Goal: Task Accomplishment & Management: Use online tool/utility

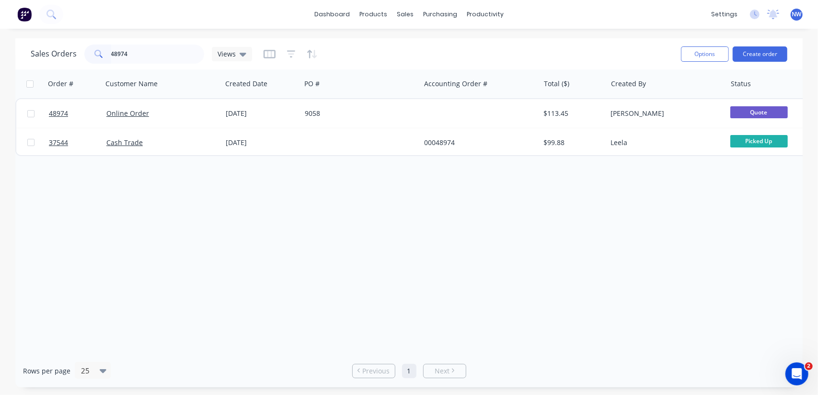
drag, startPoint x: 138, startPoint y: 57, endPoint x: 95, endPoint y: 51, distance: 43.5
click at [95, 51] on div "48974" at bounding box center [144, 54] width 120 height 19
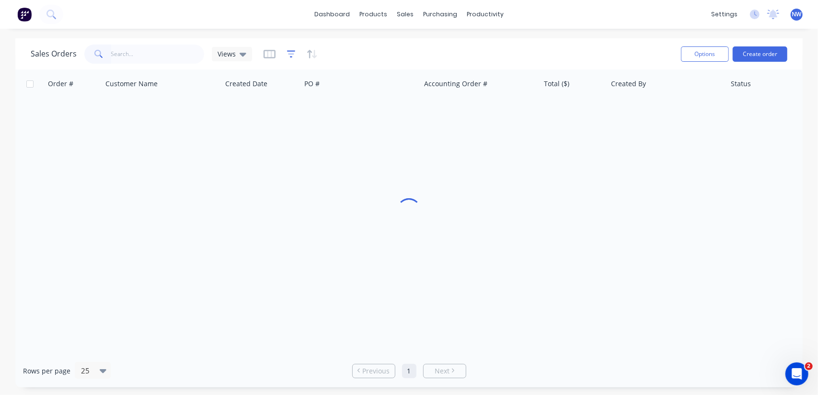
click at [288, 55] on icon "button" at bounding box center [291, 54] width 9 height 10
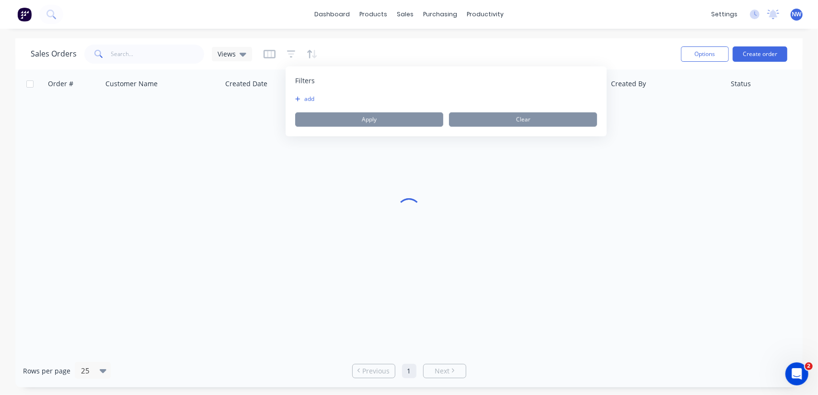
click at [299, 98] on icon "button" at bounding box center [297, 99] width 5 height 6
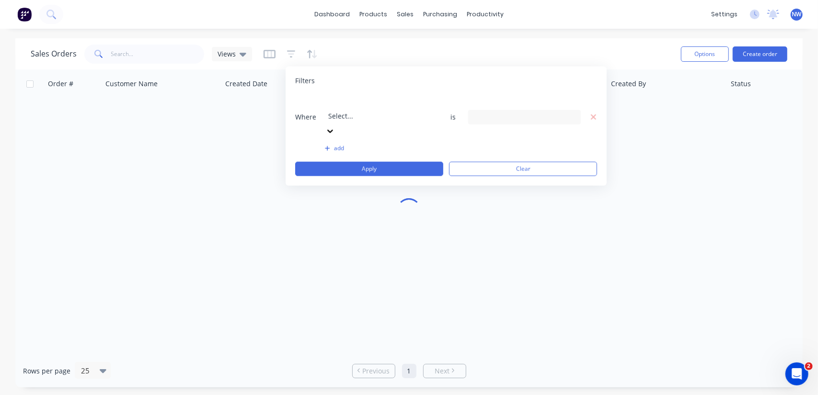
click at [411, 106] on div at bounding box center [397, 103] width 138 height 12
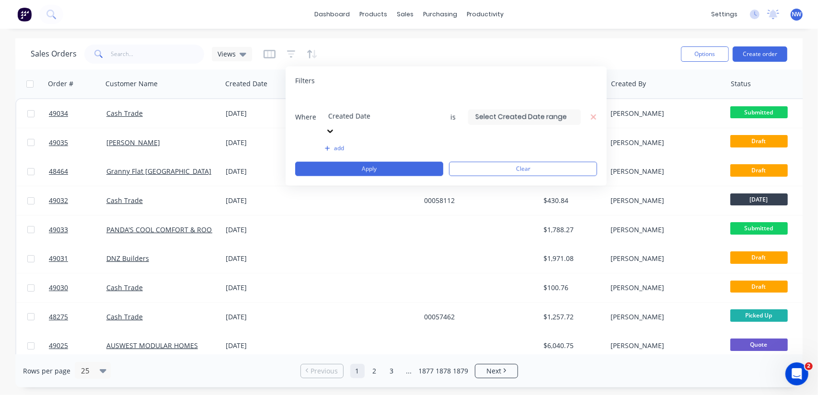
click at [524, 110] on input at bounding box center [525, 117] width 112 height 14
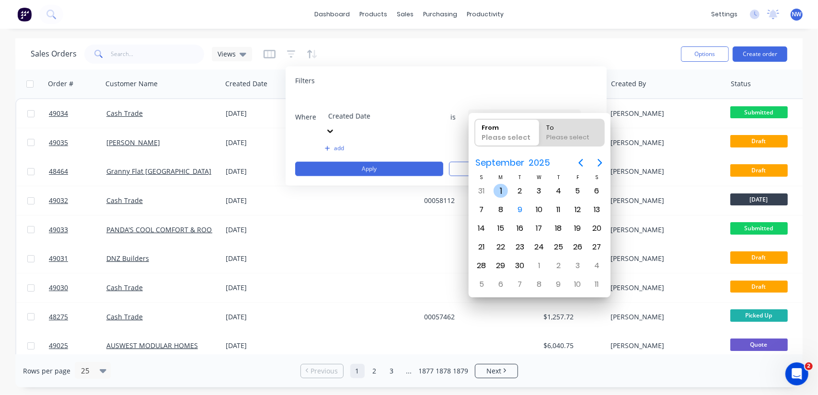
click at [503, 191] on div "1" at bounding box center [501, 191] width 14 height 14
type input "[DATE]"
radio input "false"
radio input "true"
click at [481, 209] on div "7" at bounding box center [481, 210] width 14 height 14
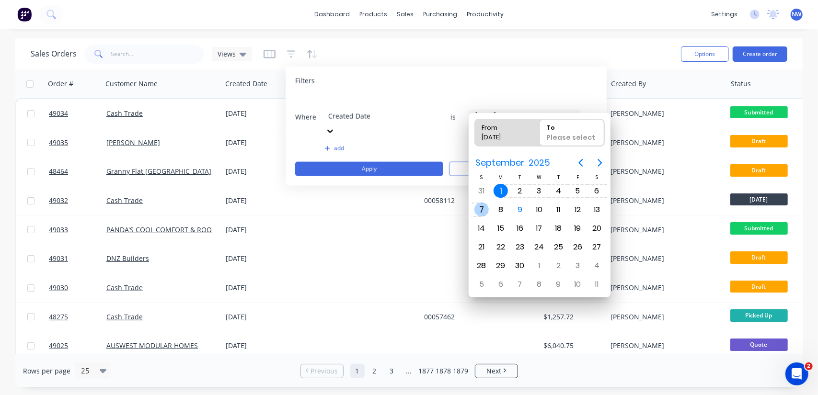
type input "[DATE] - [DATE]"
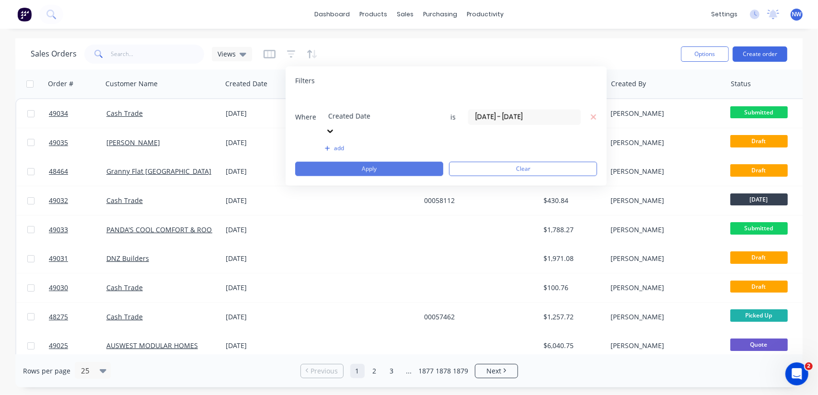
click at [365, 162] on button "Apply" at bounding box center [369, 169] width 148 height 14
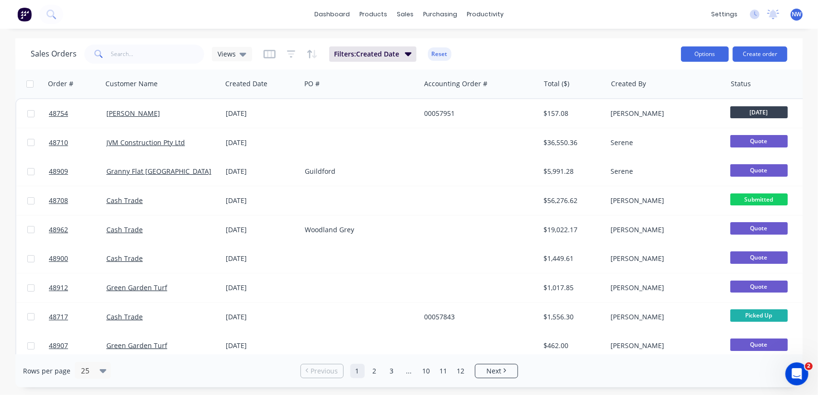
click at [709, 61] on button "Options" at bounding box center [705, 53] width 48 height 15
click at [649, 117] on div "Export" at bounding box center [676, 117] width 88 height 14
click at [694, 53] on button "Options" at bounding box center [705, 53] width 48 height 15
click at [638, 116] on div "Export" at bounding box center [676, 117] width 88 height 14
click at [701, 59] on button "Options" at bounding box center [705, 53] width 48 height 15
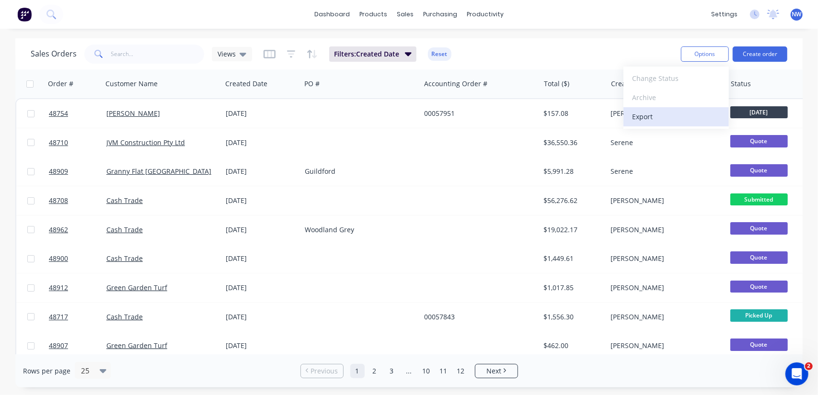
click at [661, 115] on div "Export" at bounding box center [676, 117] width 88 height 14
click at [129, 54] on input "text" at bounding box center [157, 54] width 93 height 19
type input "48710"
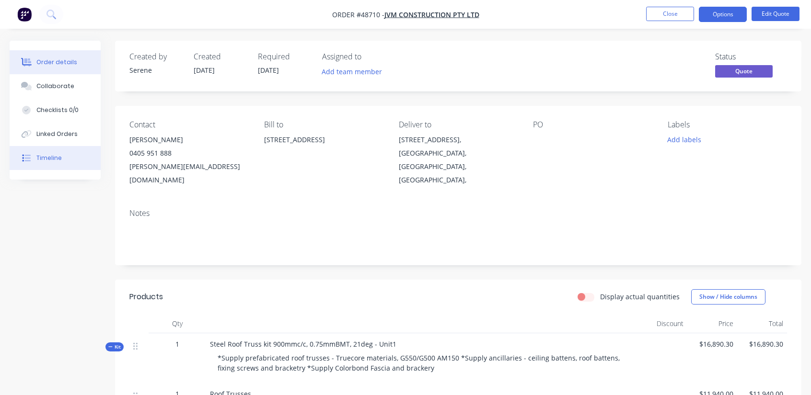
click at [49, 155] on div "Timeline" at bounding box center [48, 158] width 25 height 9
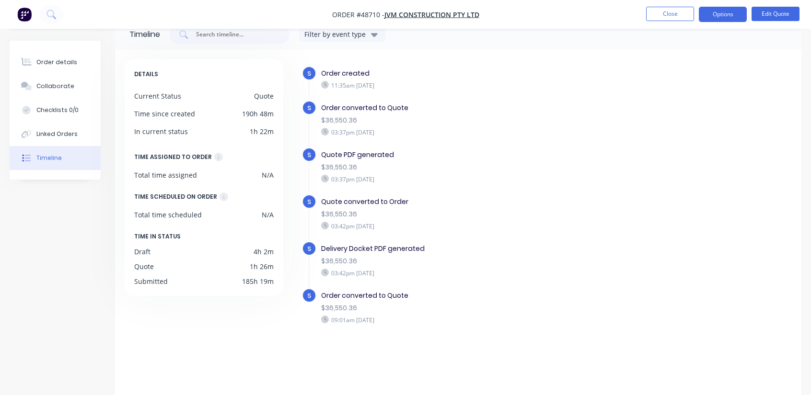
scroll to position [24, 0]
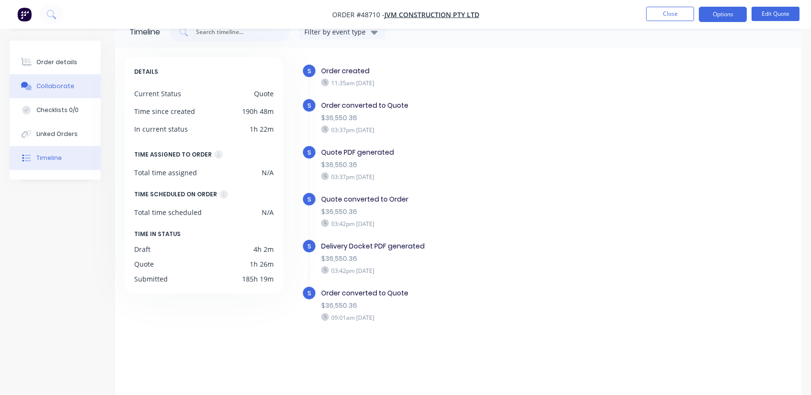
click at [51, 83] on div "Collaborate" at bounding box center [55, 86] width 38 height 9
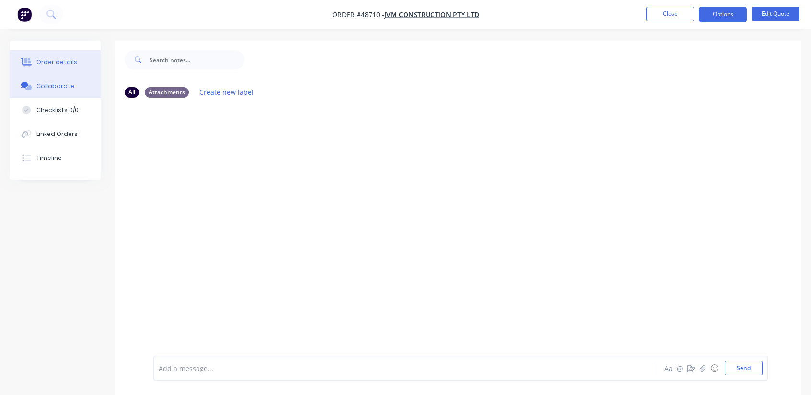
click at [55, 63] on div "Order details" at bounding box center [56, 62] width 41 height 9
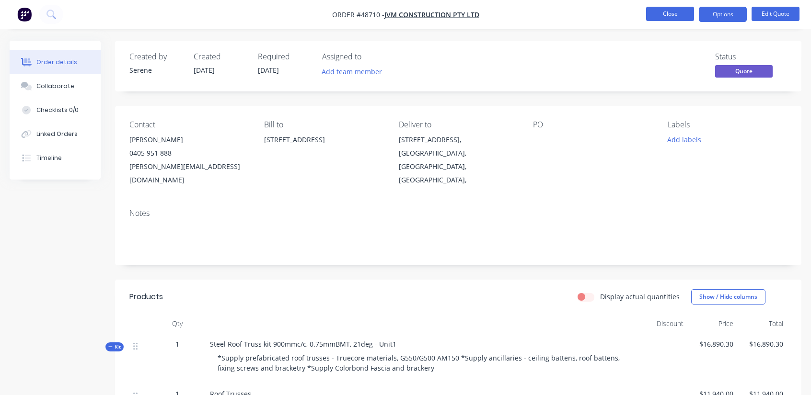
click at [659, 16] on button "Close" at bounding box center [670, 14] width 48 height 14
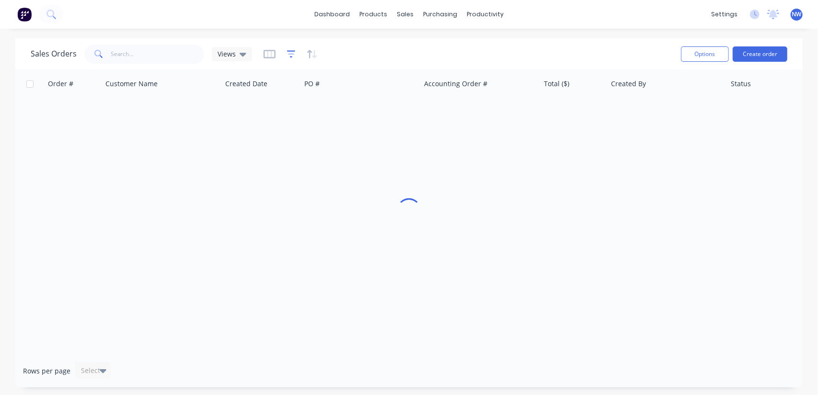
click at [291, 54] on icon "button" at bounding box center [291, 53] width 6 height 1
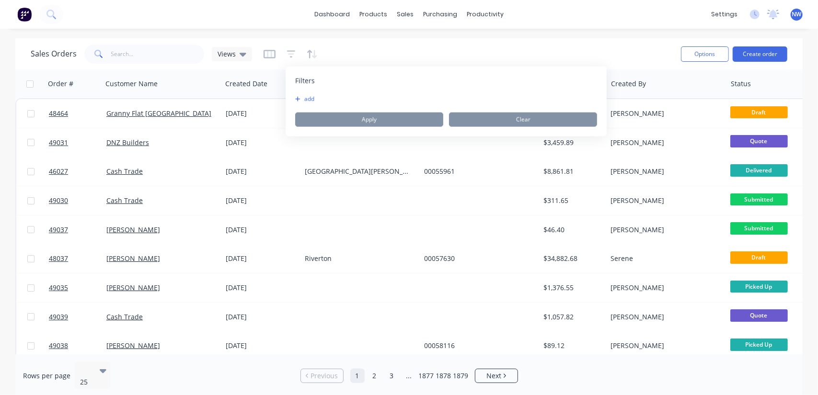
click at [296, 98] on icon "button" at bounding box center [297, 99] width 5 height 6
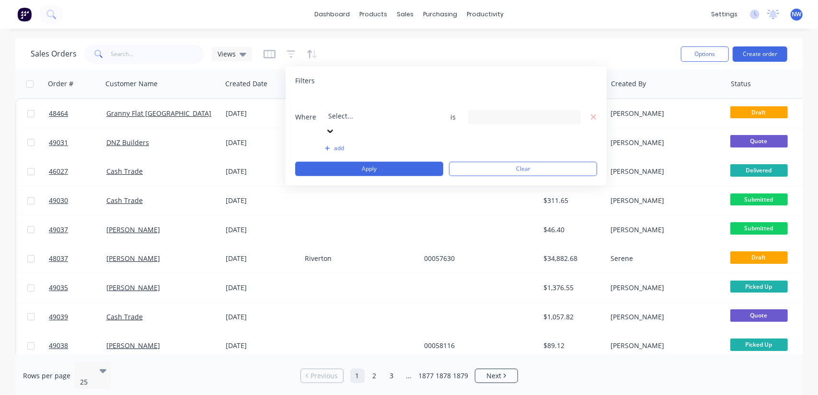
click at [353, 108] on div at bounding box center [397, 103] width 138 height 12
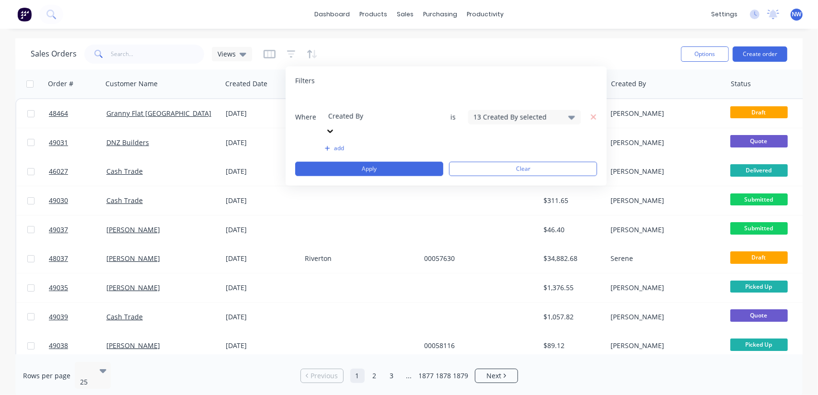
click at [507, 112] on div "13 Created By selected" at bounding box center [516, 117] width 87 height 10
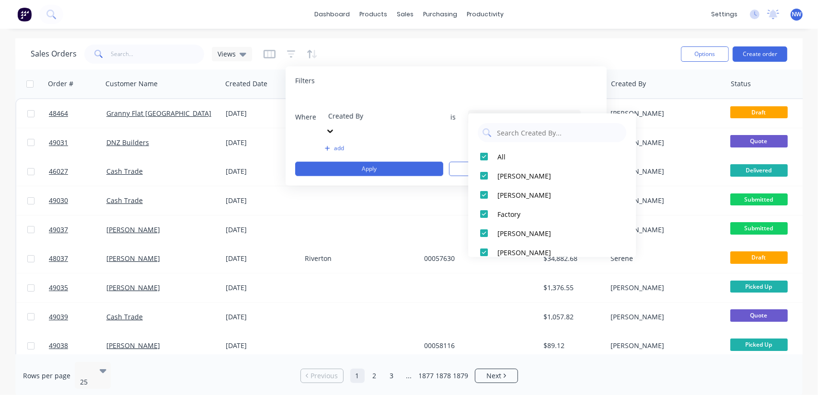
click at [525, 48] on div "Sales Orders Views" at bounding box center [352, 53] width 643 height 23
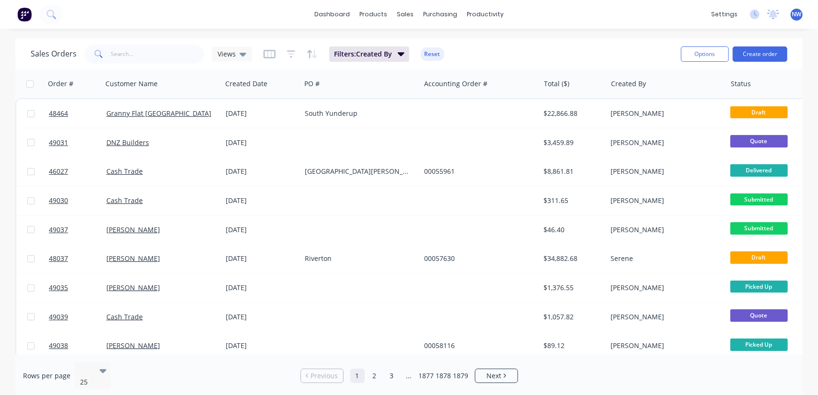
drag, startPoint x: 430, startPoint y: 51, endPoint x: 398, endPoint y: 48, distance: 32.3
click at [430, 51] on button "Reset" at bounding box center [432, 53] width 23 height 13
click at [292, 54] on icon "button" at bounding box center [291, 53] width 6 height 1
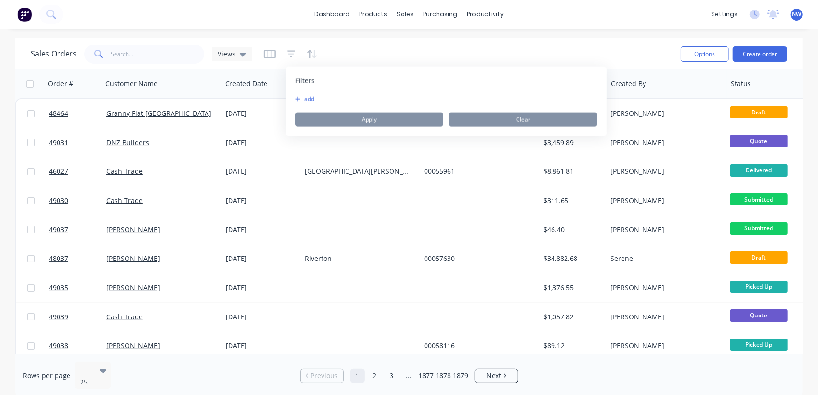
click at [303, 99] on button "add" at bounding box center [307, 99] width 24 height 8
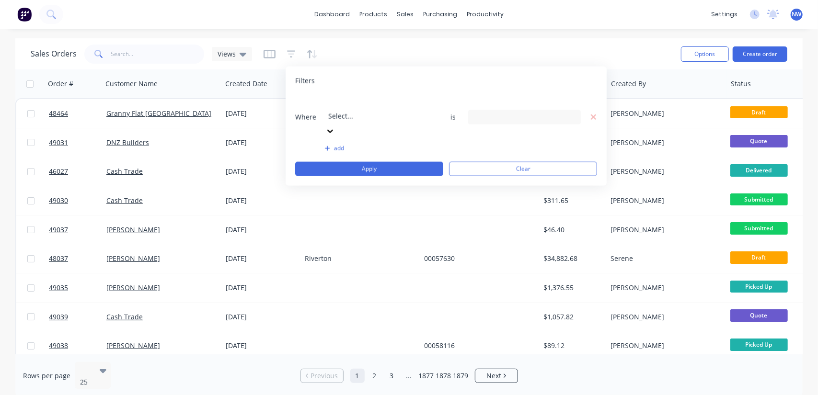
click at [343, 102] on div at bounding box center [397, 103] width 138 height 12
click at [483, 110] on input at bounding box center [525, 117] width 112 height 14
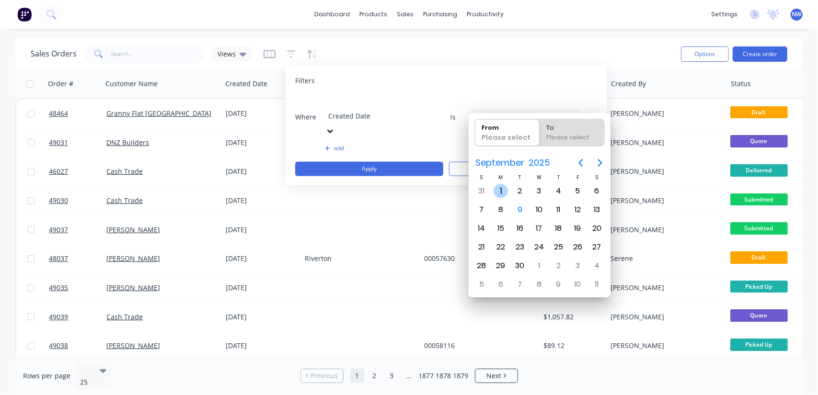
click at [499, 195] on div "1" at bounding box center [501, 191] width 14 height 14
type input "[DATE]"
radio input "false"
radio input "true"
click at [479, 208] on div "7" at bounding box center [481, 210] width 14 height 14
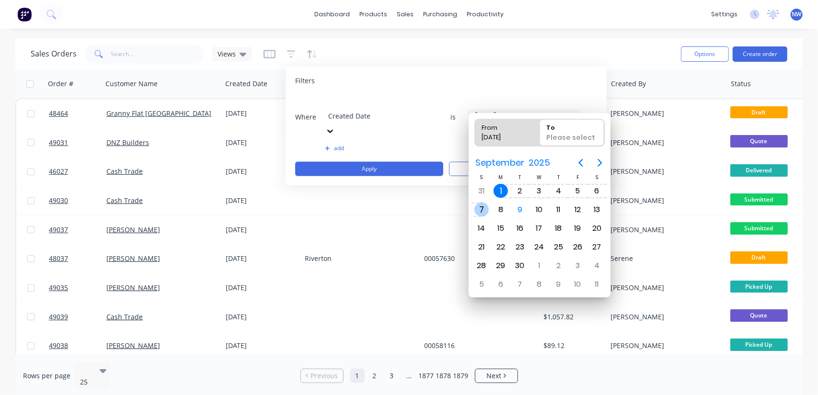
type input "[DATE] - [DATE]"
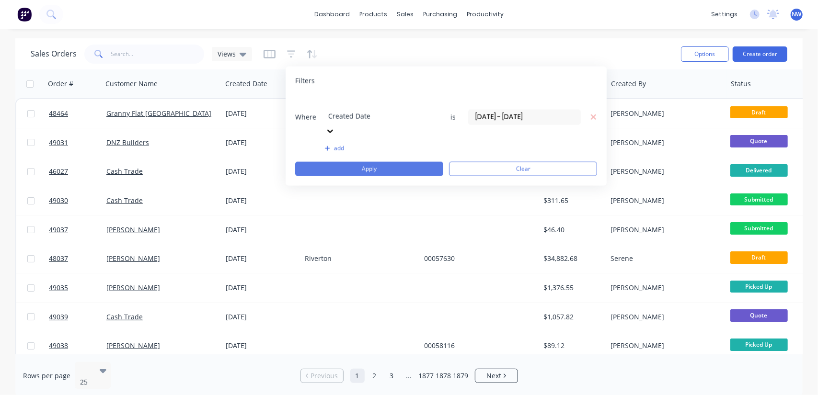
click at [378, 162] on button "Apply" at bounding box center [369, 169] width 148 height 14
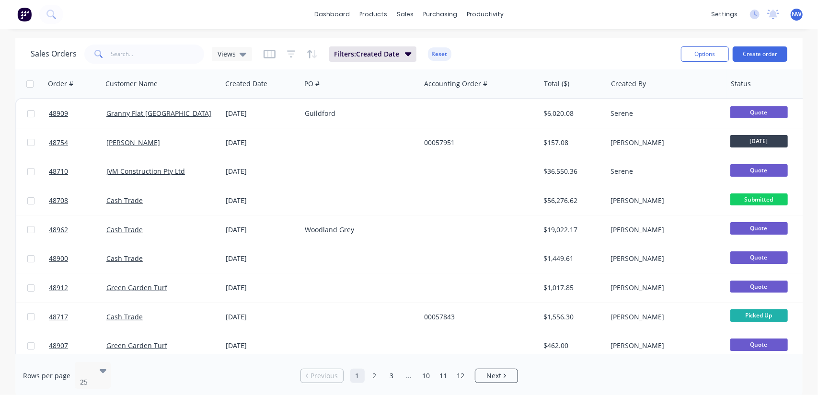
drag, startPoint x: 698, startPoint y: 51, endPoint x: 692, endPoint y: 65, distance: 14.4
click at [698, 51] on button "Options" at bounding box center [705, 53] width 48 height 15
click at [694, 58] on button "Options" at bounding box center [705, 53] width 48 height 15
click at [642, 118] on div "Export" at bounding box center [676, 117] width 88 height 14
